Goal: Task Accomplishment & Management: Complete application form

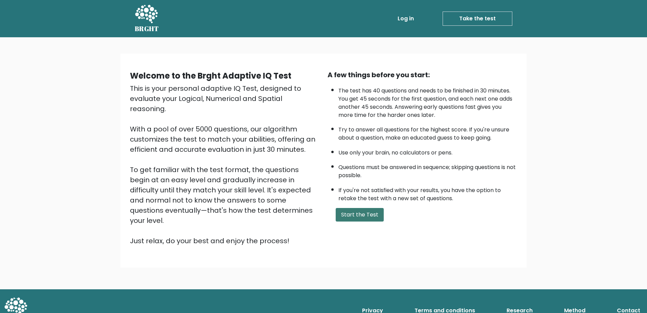
click at [345, 209] on button "Start the Test" at bounding box center [360, 215] width 48 height 14
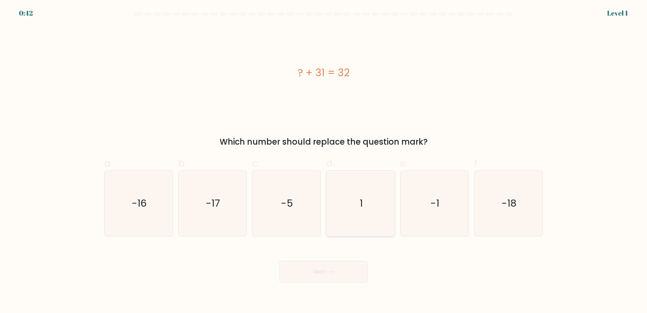
click at [359, 209] on icon "1" at bounding box center [360, 202] width 65 height 65
click at [324, 161] on input "d. 1" at bounding box center [323, 158] width 0 height 4
radio input "true"
click at [342, 264] on button "Next" at bounding box center [323, 271] width 88 height 22
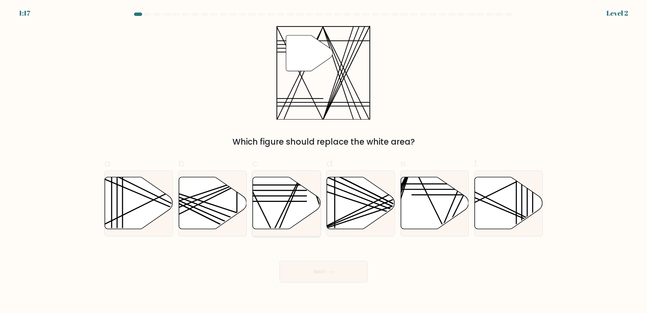
click at [301, 216] on icon at bounding box center [287, 203] width 68 height 52
click at [323, 161] on input "c." at bounding box center [323, 158] width 0 height 4
radio input "true"
click at [321, 269] on button "Next" at bounding box center [323, 271] width 88 height 22
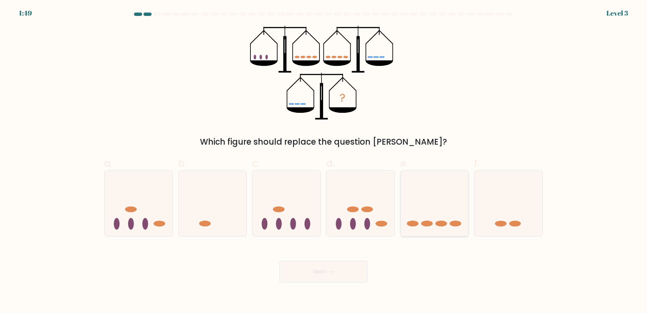
click at [443, 214] on icon at bounding box center [434, 203] width 68 height 56
click at [324, 161] on input "e." at bounding box center [323, 158] width 0 height 4
radio input "true"
click at [344, 280] on button "Next" at bounding box center [323, 271] width 88 height 22
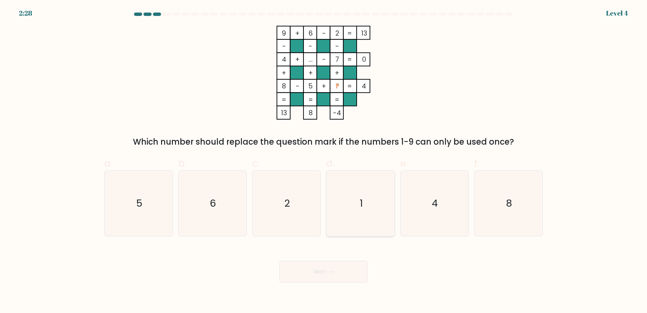
click at [358, 212] on icon "1" at bounding box center [360, 202] width 65 height 65
click at [324, 161] on input "d. 1" at bounding box center [323, 158] width 0 height 4
radio input "true"
click at [346, 268] on button "Next" at bounding box center [323, 271] width 88 height 22
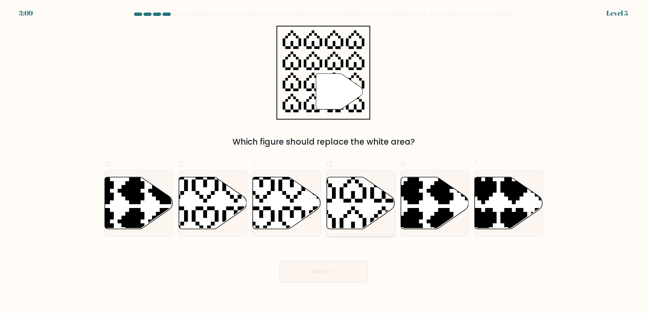
click at [355, 218] on icon at bounding box center [361, 203] width 68 height 52
click at [324, 161] on input "d." at bounding box center [323, 158] width 0 height 4
radio input "true"
click at [344, 271] on button "Next" at bounding box center [323, 271] width 88 height 22
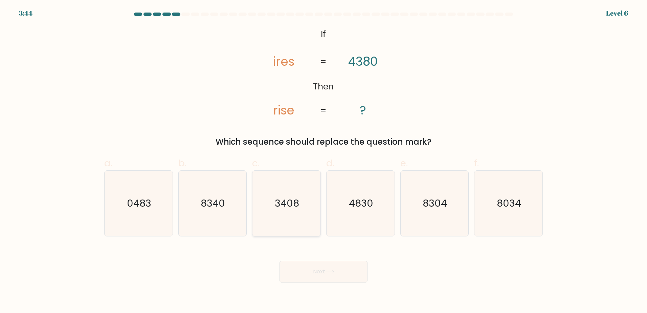
click at [288, 221] on icon "3408" at bounding box center [286, 202] width 65 height 65
click at [323, 161] on input "c. 3408" at bounding box center [323, 158] width 0 height 4
radio input "true"
click at [307, 265] on button "Next" at bounding box center [323, 271] width 88 height 22
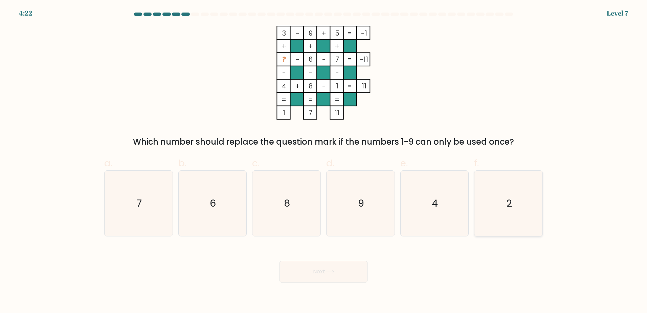
click at [525, 214] on icon "2" at bounding box center [508, 202] width 65 height 65
click at [324, 161] on input "f. 2" at bounding box center [323, 158] width 0 height 4
radio input "true"
click at [303, 278] on button "Next" at bounding box center [323, 271] width 88 height 22
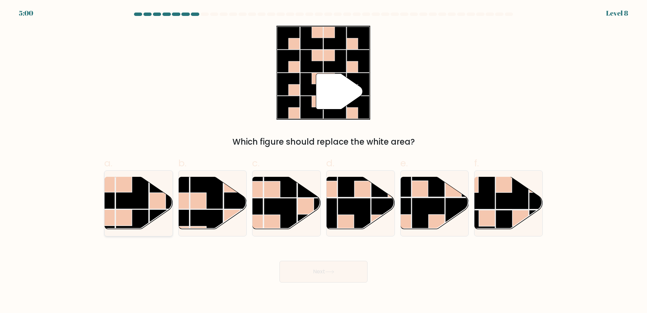
click at [148, 211] on rect at bounding box center [132, 225] width 33 height 33
click at [323, 161] on input "a." at bounding box center [323, 158] width 0 height 4
radio input "true"
click at [303, 269] on button "Next" at bounding box center [323, 271] width 88 height 22
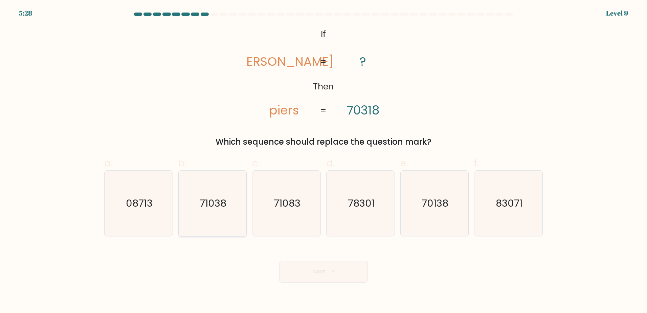
click at [235, 213] on icon "71038" at bounding box center [212, 202] width 65 height 65
click at [323, 161] on input "b. 71038" at bounding box center [323, 158] width 0 height 4
radio input "true"
click at [333, 264] on button "Next" at bounding box center [323, 271] width 88 height 22
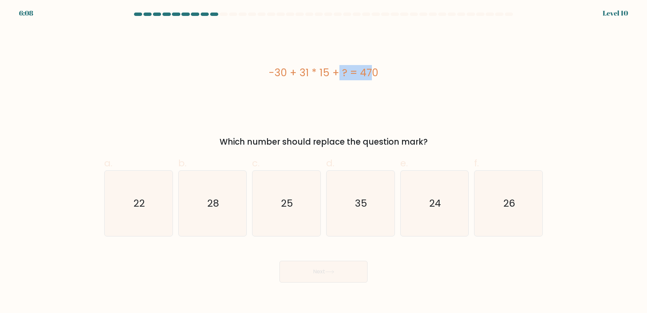
drag, startPoint x: 305, startPoint y: 71, endPoint x: 329, endPoint y: 72, distance: 24.7
click at [329, 72] on div "-30 + 31 * 15 + ? = 470" at bounding box center [323, 72] width 438 height 15
click at [220, 122] on div "-30 + 31 * 15 + ? = 470 Which number should replace the question mark?" at bounding box center [323, 87] width 446 height 122
click at [362, 230] on icon "35" at bounding box center [360, 202] width 65 height 65
click at [324, 161] on input "d. 35" at bounding box center [323, 158] width 0 height 4
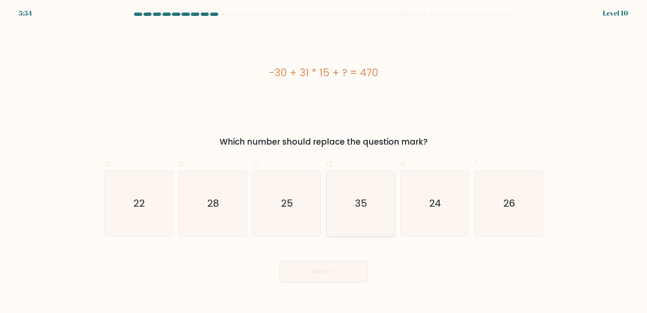
radio input "true"
click at [350, 267] on button "Next" at bounding box center [323, 271] width 88 height 22
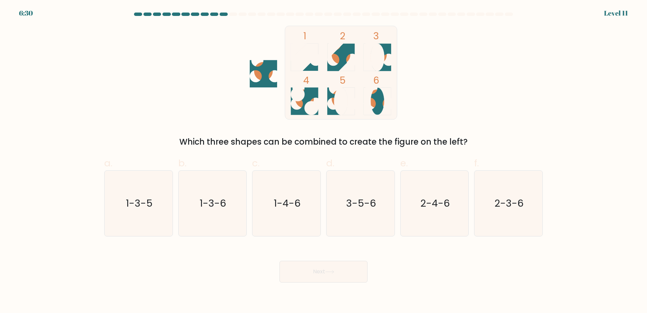
click at [339, 93] on ellipse at bounding box center [341, 100] width 14 height 27
click at [384, 227] on icon "3-5-6" at bounding box center [360, 202] width 65 height 65
click at [324, 161] on input "d. 3-5-6" at bounding box center [323, 158] width 0 height 4
radio input "true"
click at [352, 261] on button "Next" at bounding box center [323, 271] width 88 height 22
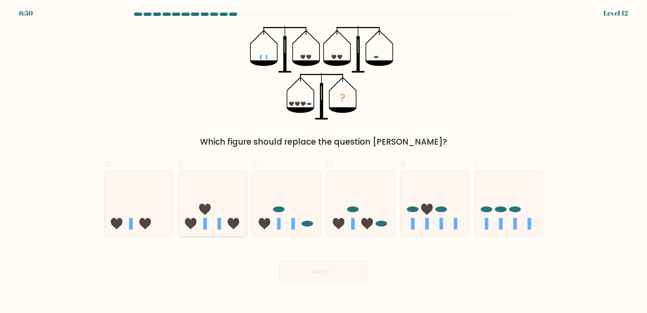
click at [215, 202] on icon at bounding box center [213, 203] width 68 height 56
click at [323, 161] on input "b." at bounding box center [323, 158] width 0 height 4
radio input "true"
click at [356, 274] on button "Next" at bounding box center [323, 271] width 88 height 22
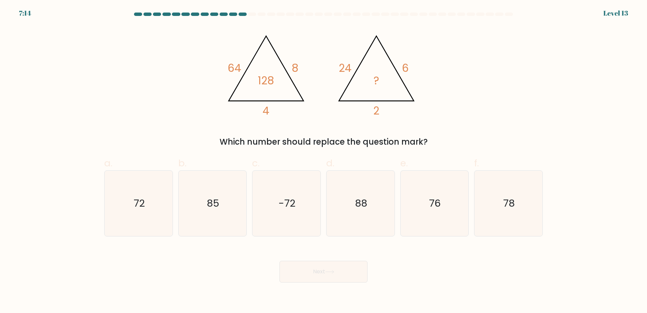
click at [432, 268] on div "Next" at bounding box center [323, 263] width 446 height 38
drag, startPoint x: 120, startPoint y: 229, endPoint x: 200, endPoint y: 238, distance: 80.3
click at [120, 230] on icon "72" at bounding box center [138, 202] width 65 height 65
click at [323, 161] on input "a. 72" at bounding box center [323, 158] width 0 height 4
radio input "true"
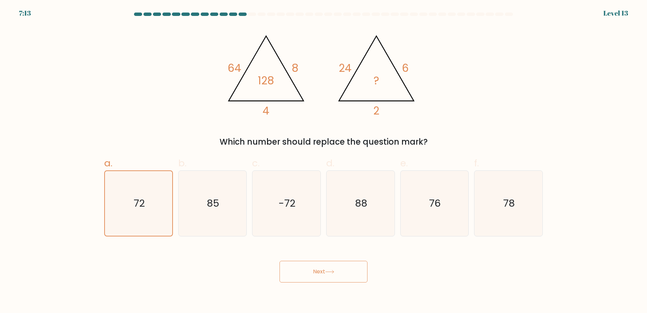
click at [320, 268] on button "Next" at bounding box center [323, 271] width 88 height 22
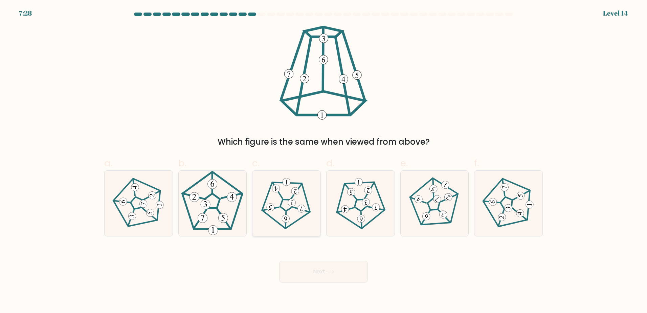
click at [302, 211] on 543 at bounding box center [302, 208] width 8 height 8
click at [323, 161] on input "c." at bounding box center [323, 158] width 0 height 4
radio input "true"
click at [341, 270] on button "Next" at bounding box center [323, 271] width 88 height 22
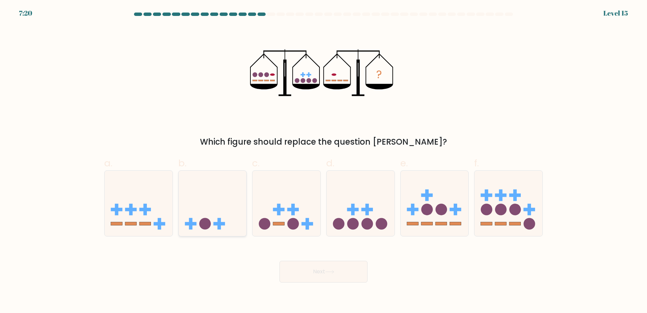
click at [224, 220] on icon at bounding box center [213, 203] width 68 height 56
click at [323, 161] on input "b." at bounding box center [323, 158] width 0 height 4
radio input "true"
click at [313, 278] on button "Next" at bounding box center [323, 271] width 88 height 22
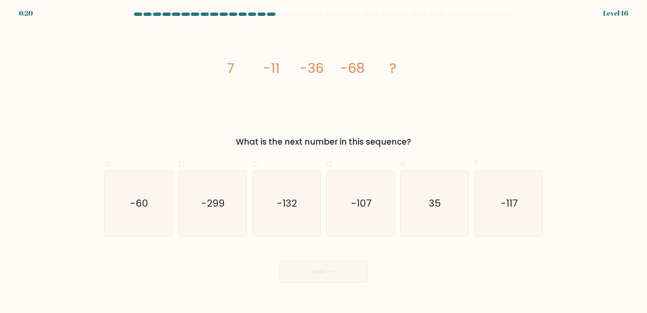
drag, startPoint x: 437, startPoint y: 259, endPoint x: 432, endPoint y: 259, distance: 4.7
click at [437, 259] on div "Next" at bounding box center [323, 263] width 446 height 38
click at [345, 225] on icon "-107" at bounding box center [360, 202] width 65 height 65
click at [324, 161] on input "d. -107" at bounding box center [323, 158] width 0 height 4
radio input "true"
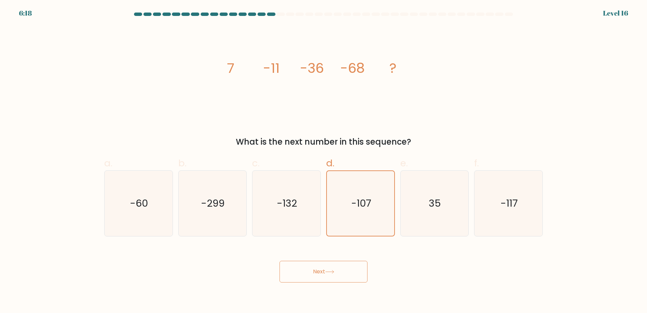
click at [341, 275] on button "Next" at bounding box center [323, 271] width 88 height 22
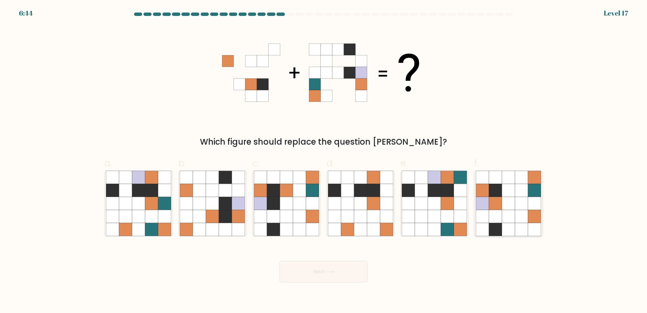
click at [495, 218] on icon at bounding box center [495, 215] width 13 height 13
click at [324, 161] on input "f." at bounding box center [323, 158] width 0 height 4
radio input "true"
click at [294, 207] on icon at bounding box center [299, 203] width 13 height 13
click at [323, 161] on input "c." at bounding box center [323, 158] width 0 height 4
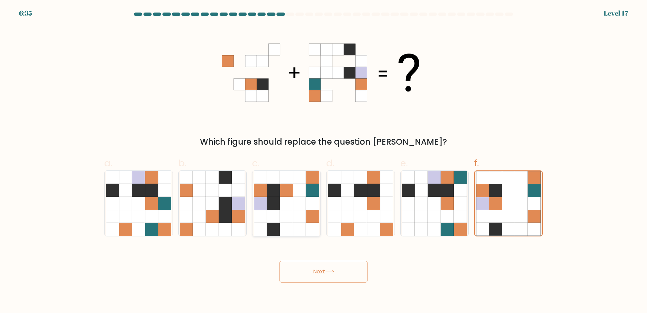
radio input "true"
click at [326, 276] on button "Next" at bounding box center [323, 271] width 88 height 22
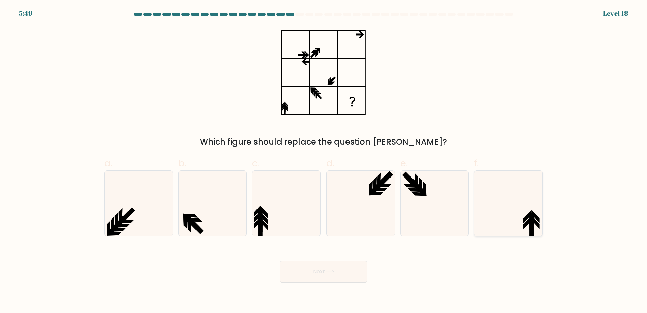
click at [509, 226] on icon at bounding box center [508, 202] width 65 height 65
click at [324, 161] on input "f." at bounding box center [323, 158] width 0 height 4
radio input "true"
click at [212, 225] on icon at bounding box center [212, 202] width 65 height 65
click at [323, 161] on input "b." at bounding box center [323, 158] width 0 height 4
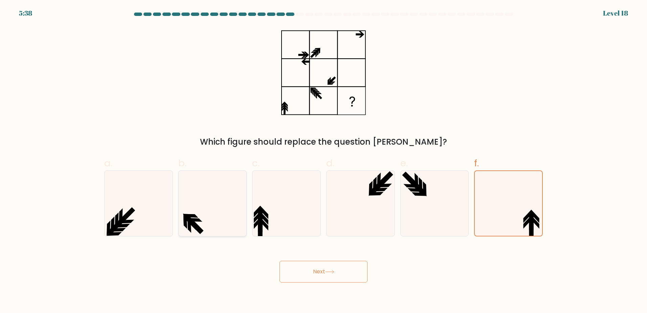
radio input "true"
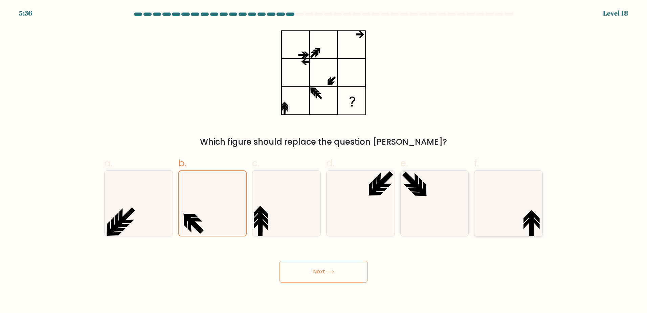
click at [491, 230] on icon at bounding box center [508, 202] width 65 height 65
click at [324, 161] on input "f." at bounding box center [323, 158] width 0 height 4
radio input "true"
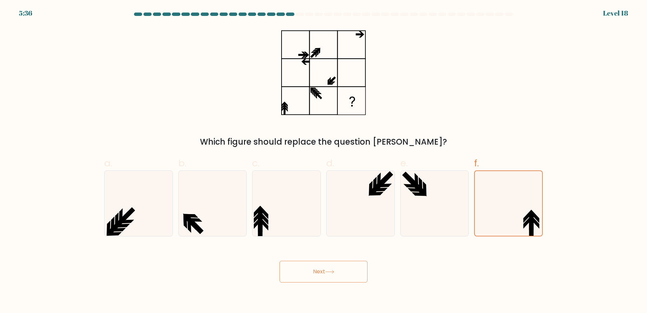
click at [282, 273] on button "Next" at bounding box center [323, 271] width 88 height 22
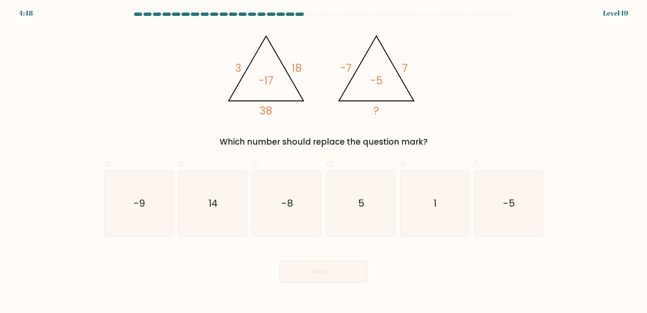
click at [436, 274] on div "Next" at bounding box center [323, 263] width 446 height 38
drag, startPoint x: 374, startPoint y: 111, endPoint x: 366, endPoint y: 112, distance: 8.0
click at [366, 112] on icon "@import url('[URL][DOMAIN_NAME]); 3 18 38 -17 @import url('[URL][DOMAIN_NAME]);…" at bounding box center [323, 73] width 203 height 94
drag, startPoint x: 366, startPoint y: 112, endPoint x: 445, endPoint y: 55, distance: 97.6
click at [445, 55] on div "@import url('[URL][DOMAIN_NAME]); 3 18 38 -17 @import url('[URL][DOMAIN_NAME]);…" at bounding box center [323, 87] width 446 height 122
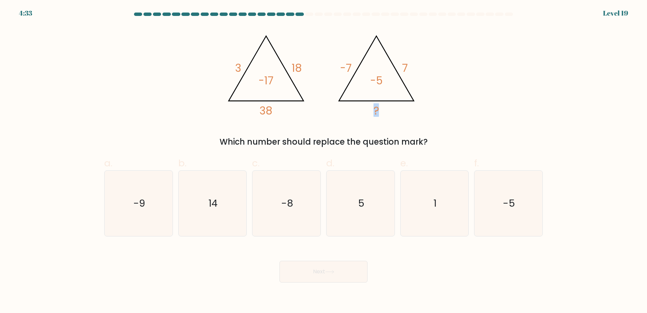
drag, startPoint x: 380, startPoint y: 112, endPoint x: 373, endPoint y: 112, distance: 7.1
click at [373, 112] on icon "@import url('[URL][DOMAIN_NAME]); 3 18 38 -17 @import url('[URL][DOMAIN_NAME]);…" at bounding box center [323, 73] width 203 height 94
drag, startPoint x: 373, startPoint y: 112, endPoint x: 419, endPoint y: 46, distance: 80.1
click at [419, 46] on icon "@import url('[URL][DOMAIN_NAME]); 3 18 38 -17 @import url('[URL][DOMAIN_NAME]);…" at bounding box center [323, 73] width 203 height 94
drag, startPoint x: 379, startPoint y: 109, endPoint x: 369, endPoint y: 113, distance: 10.7
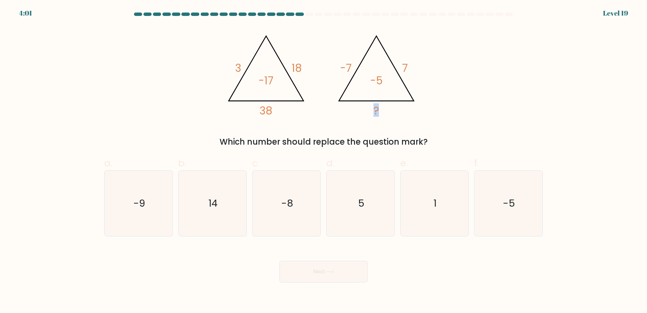
click at [369, 113] on icon "@import url('[URL][DOMAIN_NAME]); 3 18 38 -17 @import url('[URL][DOMAIN_NAME]);…" at bounding box center [323, 73] width 203 height 94
drag, startPoint x: 369, startPoint y: 113, endPoint x: 415, endPoint y: 106, distance: 46.6
click at [413, 107] on icon "@import url('[URL][DOMAIN_NAME]); 3 18 38 -17 @import url('[URL][DOMAIN_NAME]);…" at bounding box center [323, 73] width 203 height 94
click at [156, 218] on icon "-9" at bounding box center [138, 202] width 65 height 65
click at [323, 161] on input "a. -9" at bounding box center [323, 158] width 0 height 4
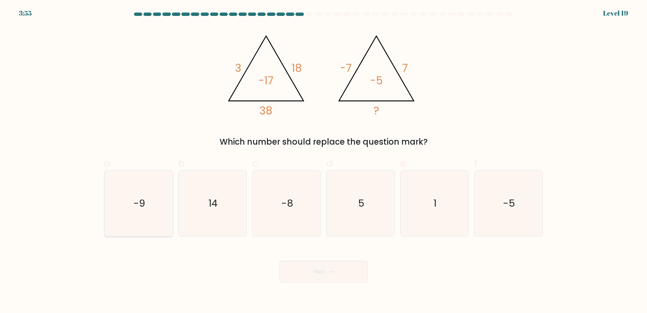
radio input "true"
click at [326, 283] on body "3:54 Level 19" at bounding box center [323, 156] width 647 height 313
click at [331, 265] on button "Next" at bounding box center [323, 271] width 88 height 22
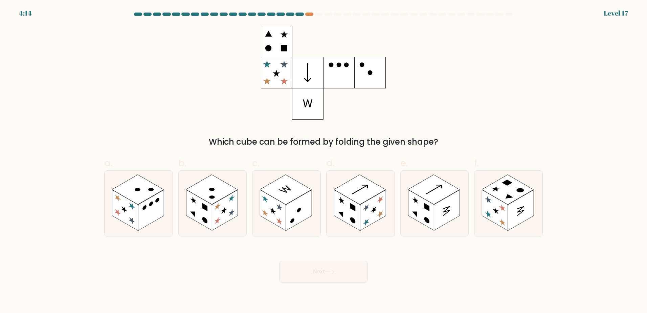
click at [502, 119] on div "Which cube can be formed by folding the given shape?" at bounding box center [323, 87] width 446 height 122
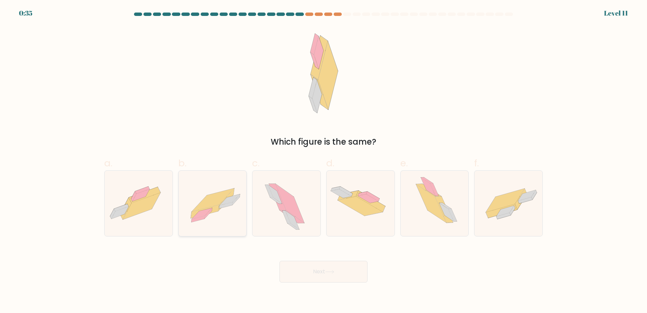
click at [222, 216] on icon at bounding box center [213, 203] width 68 height 49
click at [323, 161] on input "b." at bounding box center [323, 158] width 0 height 4
radio input "true"
click at [343, 270] on button "Next" at bounding box center [323, 271] width 88 height 22
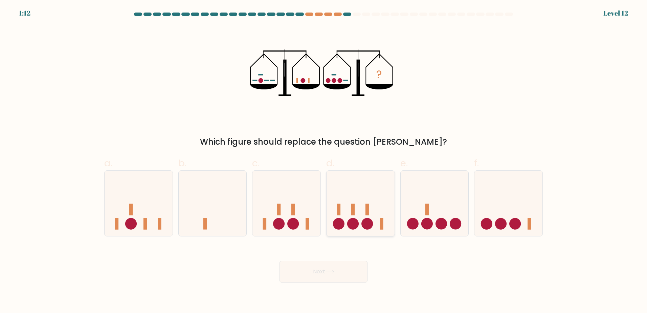
click at [379, 216] on icon at bounding box center [360, 203] width 68 height 56
click at [324, 161] on input "d." at bounding box center [323, 158] width 0 height 4
radio input "true"
click at [337, 274] on button "Next" at bounding box center [323, 271] width 88 height 22
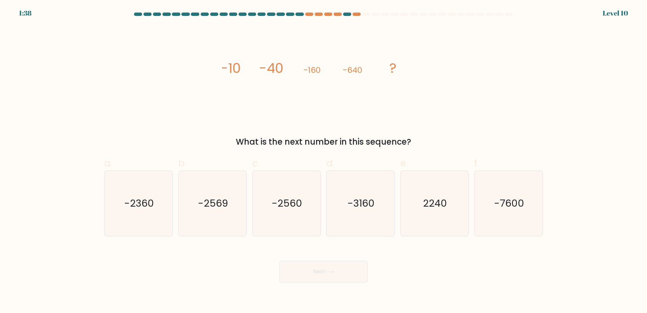
click at [448, 276] on div "Next" at bounding box center [323, 263] width 446 height 38
click at [283, 207] on text "-2560" at bounding box center [287, 203] width 30 height 14
click at [323, 161] on input "c. -2560" at bounding box center [323, 158] width 0 height 4
radio input "true"
click at [311, 261] on button "Next" at bounding box center [323, 271] width 88 height 22
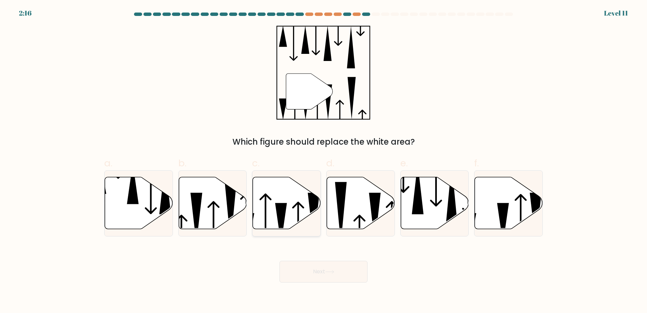
click at [268, 213] on icon at bounding box center [287, 203] width 68 height 52
click at [323, 161] on input "c." at bounding box center [323, 158] width 0 height 4
radio input "true"
click at [312, 268] on button "Next" at bounding box center [323, 271] width 88 height 22
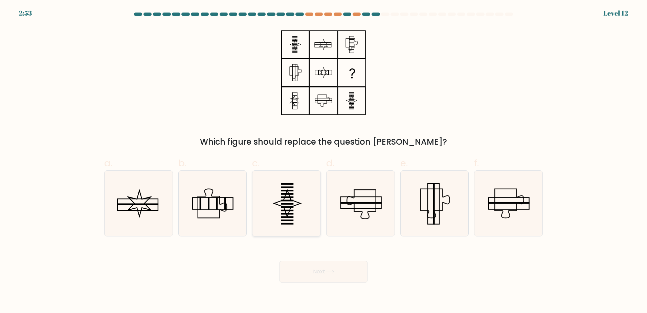
click at [279, 205] on icon at bounding box center [287, 203] width 26 height 26
click at [323, 161] on input "c." at bounding box center [323, 158] width 0 height 4
radio input "true"
click at [317, 261] on button "Next" at bounding box center [323, 271] width 88 height 22
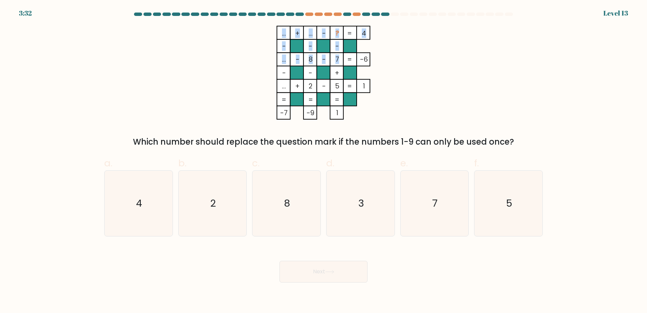
click at [334, 62] on icon "... + ... - ? 4 - - - ... - 8 - 7 -6 - - + ... + 2 - 5 = 1 = = = = -7 -9 1 =" at bounding box center [323, 73] width 203 height 94
drag, startPoint x: 334, startPoint y: 62, endPoint x: 360, endPoint y: 73, distance: 27.9
click at [359, 72] on icon "... + ... - ? 4 - - - ... - 8 - 7 -6 - - + ... + 2 - 5 = 1 = = = = -7 -9 1 =" at bounding box center [323, 73] width 203 height 94
click at [143, 210] on icon "4" at bounding box center [138, 202] width 65 height 65
click at [323, 161] on input "a. 4" at bounding box center [323, 158] width 0 height 4
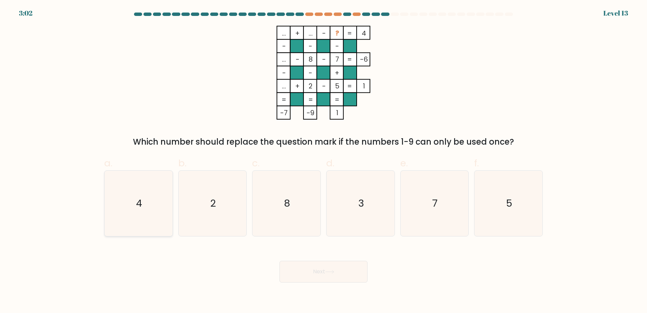
radio input "true"
click at [347, 224] on icon "3" at bounding box center [360, 202] width 65 height 65
click at [324, 161] on input "d. 3" at bounding box center [323, 158] width 0 height 4
radio input "true"
click at [343, 260] on div "Next" at bounding box center [323, 263] width 446 height 38
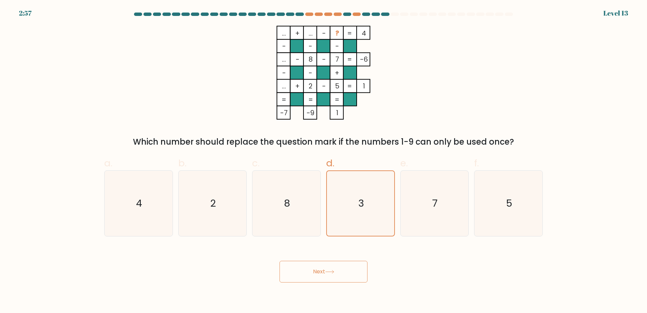
click at [340, 269] on button "Next" at bounding box center [323, 271] width 88 height 22
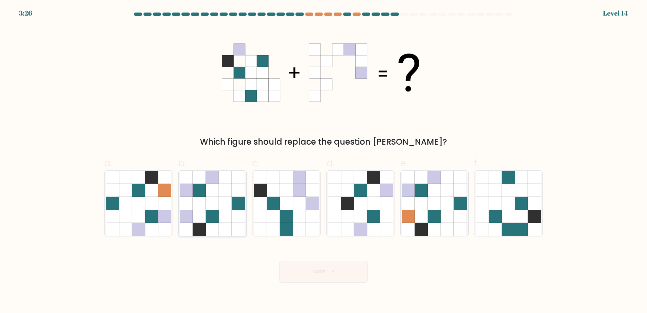
click at [204, 196] on icon at bounding box center [199, 189] width 13 height 13
click at [323, 161] on input "b." at bounding box center [323, 158] width 0 height 4
radio input "true"
click at [298, 267] on button "Next" at bounding box center [323, 271] width 88 height 22
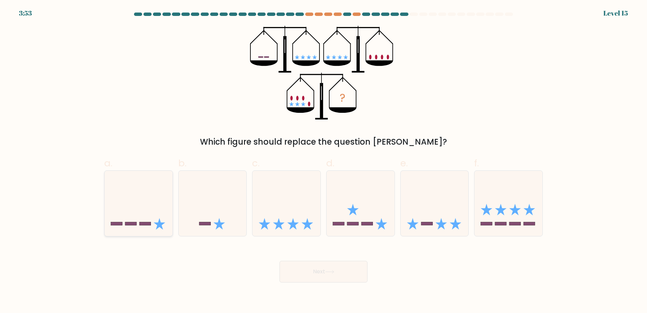
click at [132, 224] on rect at bounding box center [130, 223] width 11 height 3
click at [323, 161] on input "a." at bounding box center [323, 158] width 0 height 4
radio input "true"
click at [321, 276] on button "Next" at bounding box center [323, 271] width 88 height 22
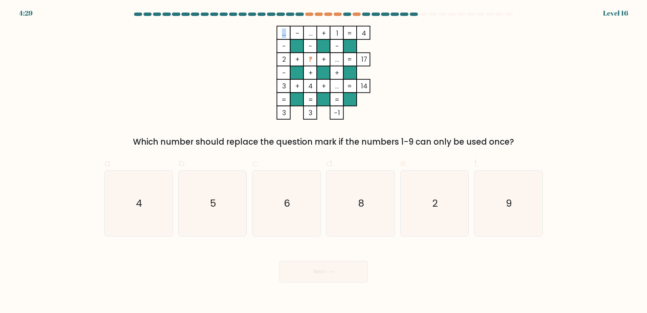
drag, startPoint x: 284, startPoint y: 33, endPoint x: 280, endPoint y: 33, distance: 4.1
click at [280, 33] on icon "... - ... + 1 4 - - - 2 + ? + ... 17 - + + 3 + 4 + ... = 14 = = = = 3 3 -1 =" at bounding box center [323, 73] width 203 height 94
drag, startPoint x: 280, startPoint y: 33, endPoint x: 268, endPoint y: 82, distance: 50.0
click at [268, 82] on icon "... - ... + 1 4 - - - 2 + ? + ... 17 - + + 3 + 4 + ... = 14 = = = = 3 3 -1 =" at bounding box center [323, 73] width 203 height 94
click at [308, 35] on tspan "..." at bounding box center [310, 32] width 4 height 9
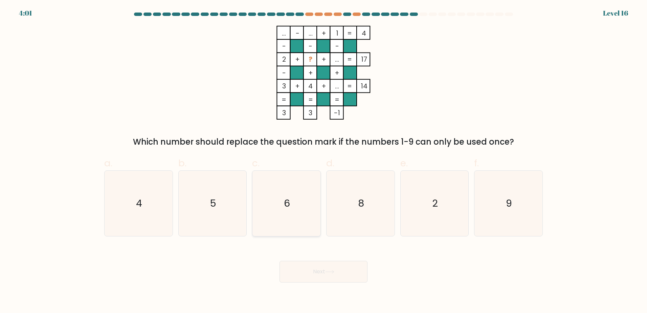
click at [285, 228] on icon "6" at bounding box center [286, 202] width 65 height 65
click at [323, 161] on input "c. 6" at bounding box center [323, 158] width 0 height 4
radio input "true"
click at [319, 272] on button "Next" at bounding box center [323, 271] width 88 height 22
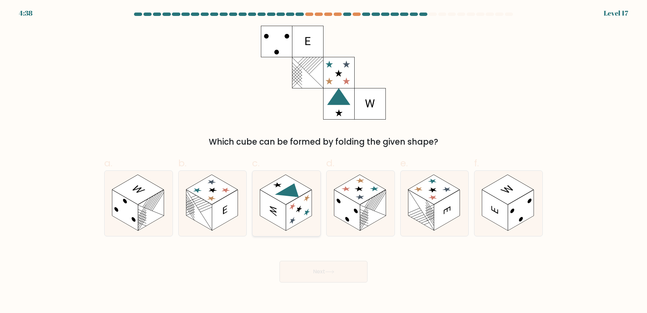
click at [305, 215] on rect at bounding box center [299, 209] width 26 height 41
click at [323, 161] on input "c." at bounding box center [323, 158] width 0 height 4
radio input "true"
click at [320, 262] on button "Next" at bounding box center [323, 271] width 88 height 22
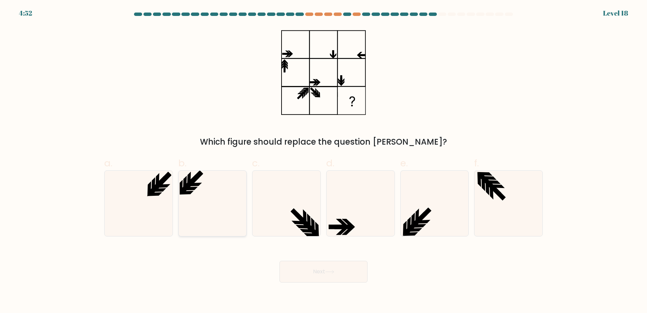
click at [182, 202] on icon at bounding box center [212, 202] width 65 height 65
click at [323, 161] on input "b." at bounding box center [323, 158] width 0 height 4
radio input "true"
click at [164, 220] on icon at bounding box center [138, 202] width 65 height 65
click at [323, 161] on input "a." at bounding box center [323, 158] width 0 height 4
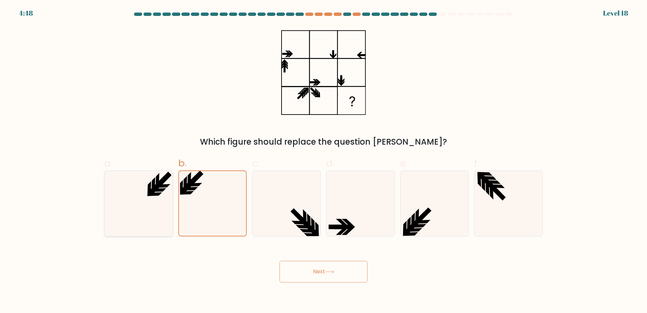
radio input "true"
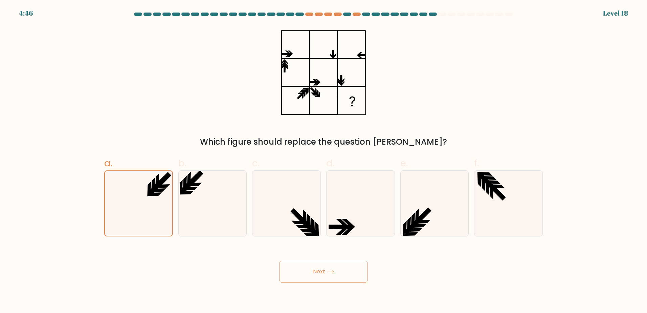
click at [303, 272] on button "Next" at bounding box center [323, 271] width 88 height 22
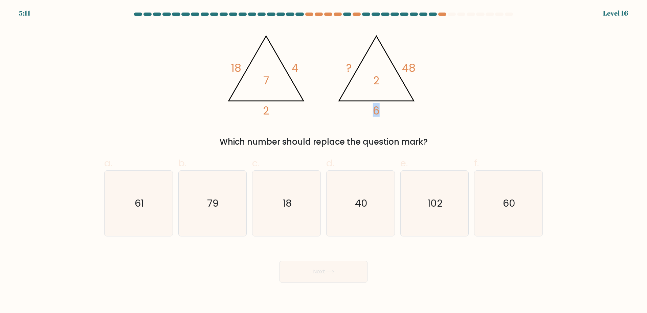
drag, startPoint x: 381, startPoint y: 113, endPoint x: 373, endPoint y: 113, distance: 7.4
click at [373, 113] on icon "@import url('https://fonts.googleapis.com/css?family=Abril+Fatface:400,100,100i…" at bounding box center [323, 73] width 203 height 94
drag, startPoint x: 373, startPoint y: 113, endPoint x: 420, endPoint y: 119, distance: 47.1
click at [420, 119] on icon "@import url('https://fonts.googleapis.com/css?family=Abril+Fatface:400,100,100i…" at bounding box center [323, 73] width 203 height 94
drag, startPoint x: 417, startPoint y: 67, endPoint x: 401, endPoint y: 69, distance: 16.3
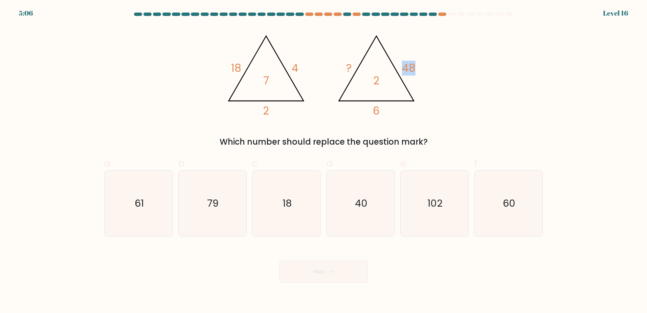
click at [401, 69] on icon "@import url('https://fonts.googleapis.com/css?family=Abril+Fatface:400,100,100i…" at bounding box center [323, 73] width 203 height 94
drag, startPoint x: 401, startPoint y: 69, endPoint x: 375, endPoint y: 89, distance: 33.2
click at [375, 89] on icon "@import url('https://fonts.googleapis.com/css?family=Abril+Fatface:400,100,100i…" at bounding box center [323, 73] width 203 height 94
drag, startPoint x: 350, startPoint y: 67, endPoint x: 343, endPoint y: 67, distance: 7.4
click at [343, 67] on icon "@import url('https://fonts.googleapis.com/css?family=Abril+Fatface:400,100,100i…" at bounding box center [323, 73] width 203 height 94
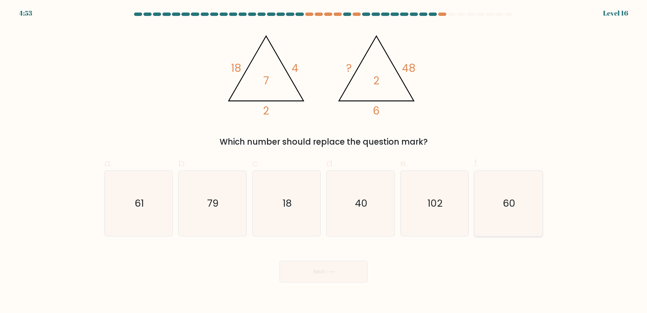
click at [501, 201] on icon "60" at bounding box center [508, 202] width 65 height 65
click at [324, 161] on input "f. 60" at bounding box center [323, 158] width 0 height 4
radio input "true"
click at [354, 274] on button "Next" at bounding box center [323, 271] width 88 height 22
click at [334, 269] on button "Next" at bounding box center [323, 271] width 88 height 22
